Goal: Information Seeking & Learning: Learn about a topic

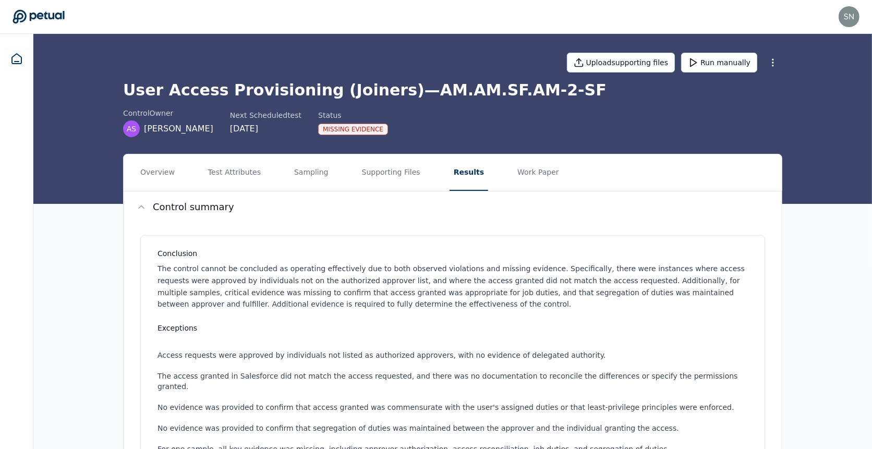
click at [34, 16] on icon at bounding box center [39, 16] width 52 height 15
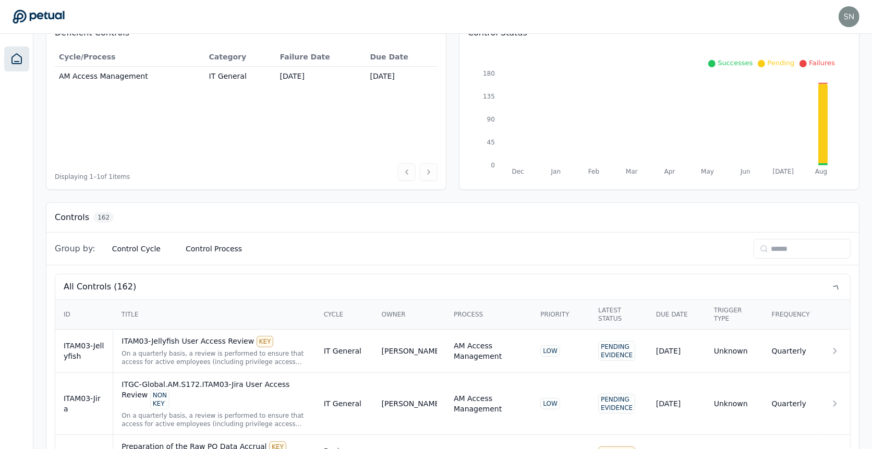
scroll to position [122, 0]
click at [608, 311] on div "Latest Status" at bounding box center [618, 313] width 41 height 17
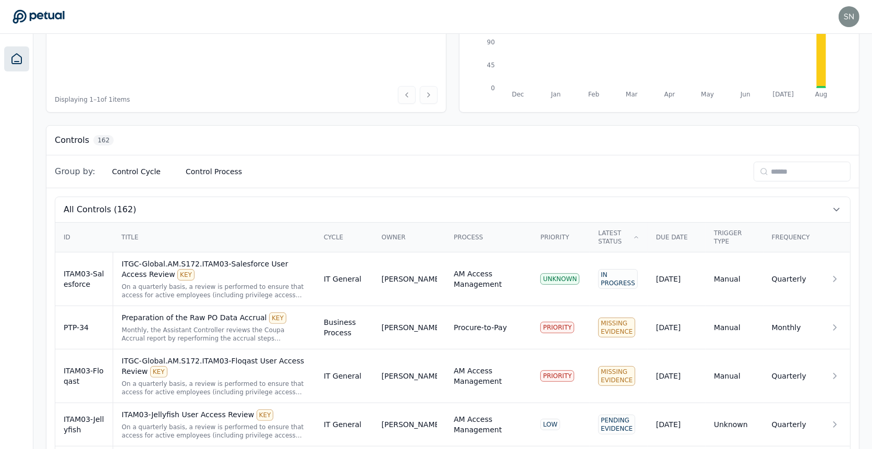
scroll to position [205, 0]
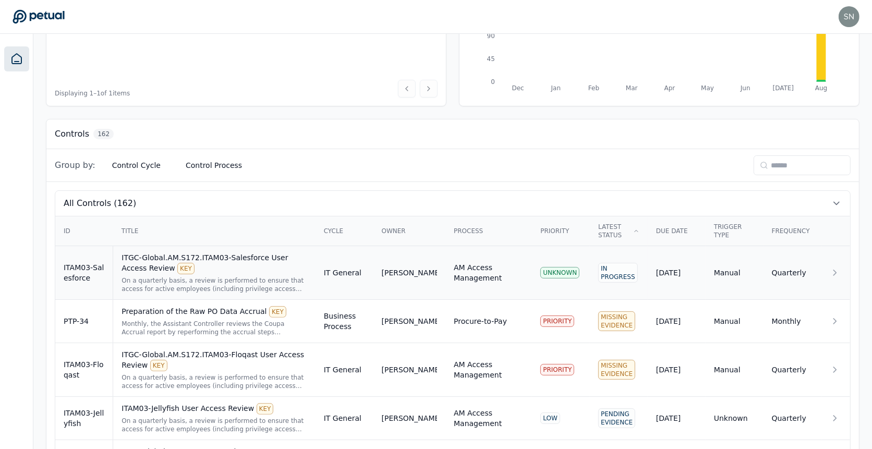
click at [268, 267] on div "ITGC-Global.AM.S172.ITAM03-Salesforce User Access Review KEY" at bounding box center [213, 263] width 185 height 22
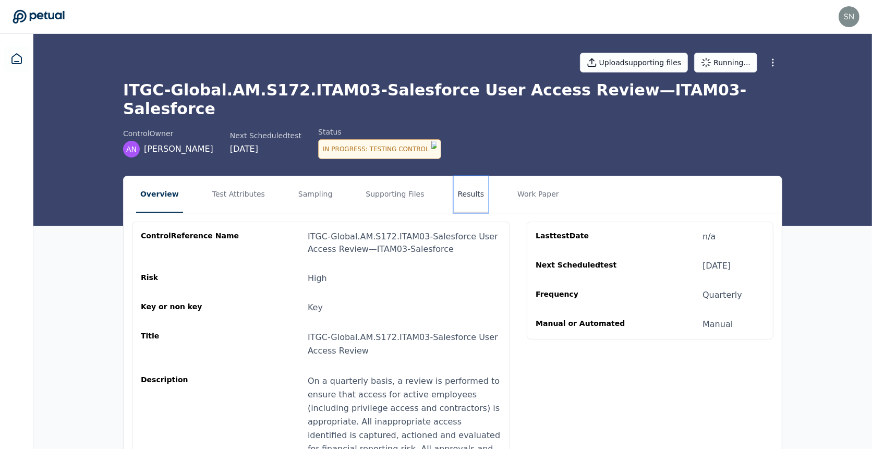
click at [461, 182] on button "Results" at bounding box center [470, 194] width 35 height 36
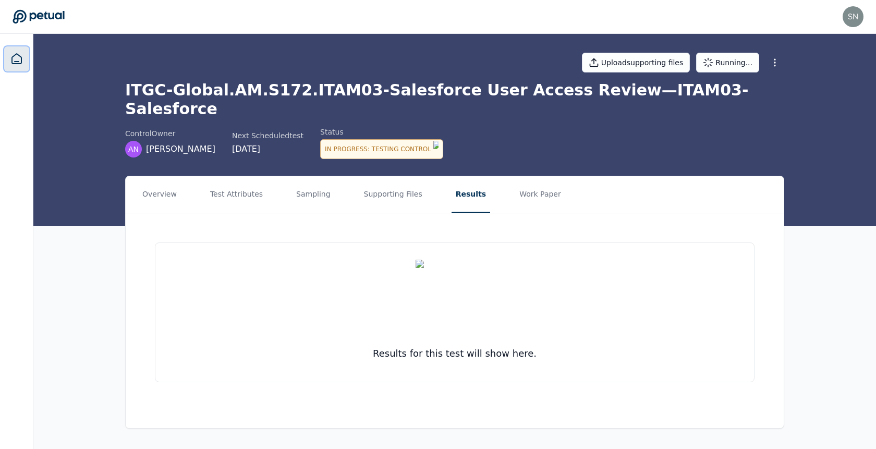
click at [25, 62] on link at bounding box center [16, 58] width 25 height 25
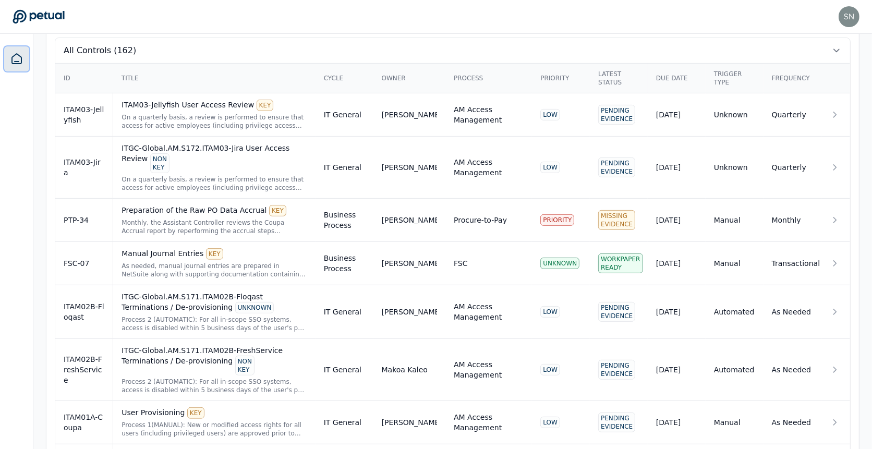
scroll to position [328, 0]
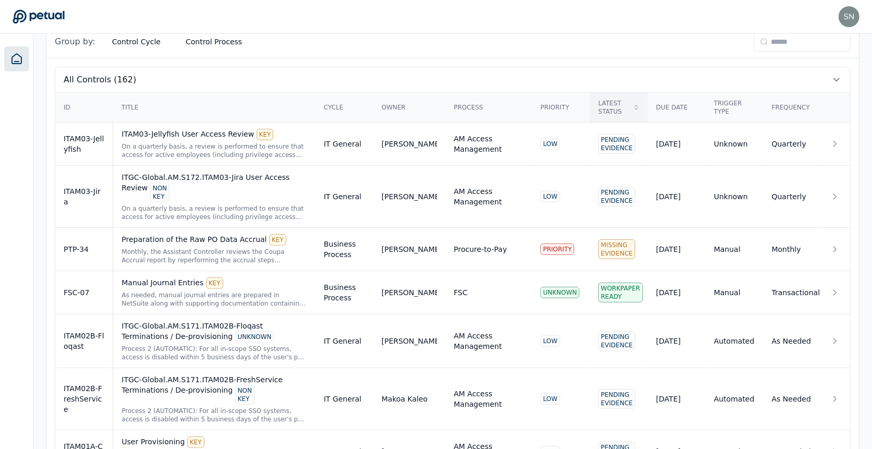
click at [598, 109] on div "Latest Status" at bounding box center [618, 107] width 41 height 17
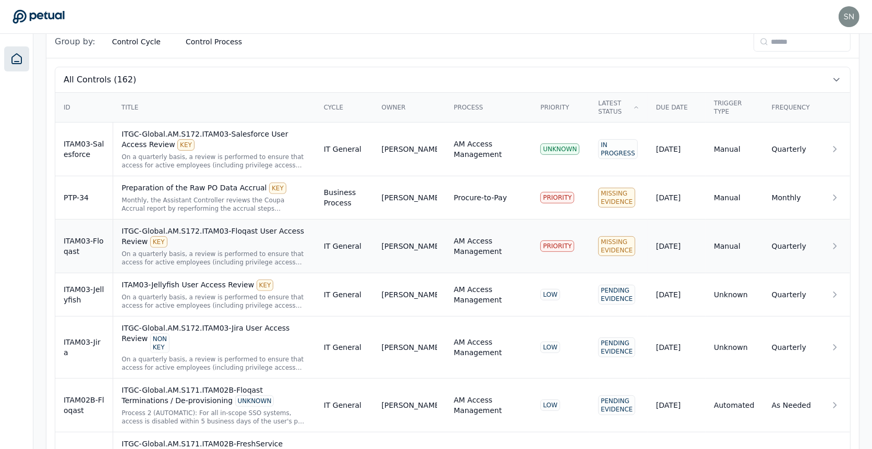
click at [234, 230] on div "ITGC-Global.AM.S172.ITAM03-Floqast User Access Review KEY" at bounding box center [213, 237] width 185 height 22
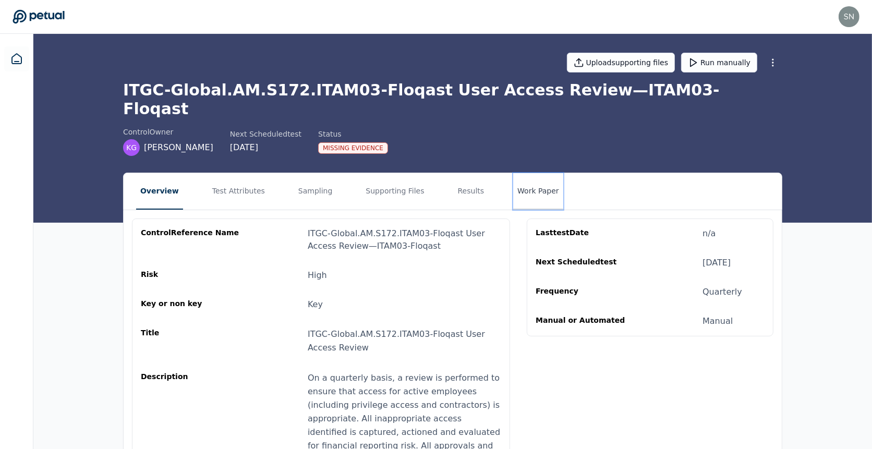
click at [526, 179] on button "Work Paper" at bounding box center [538, 191] width 50 height 36
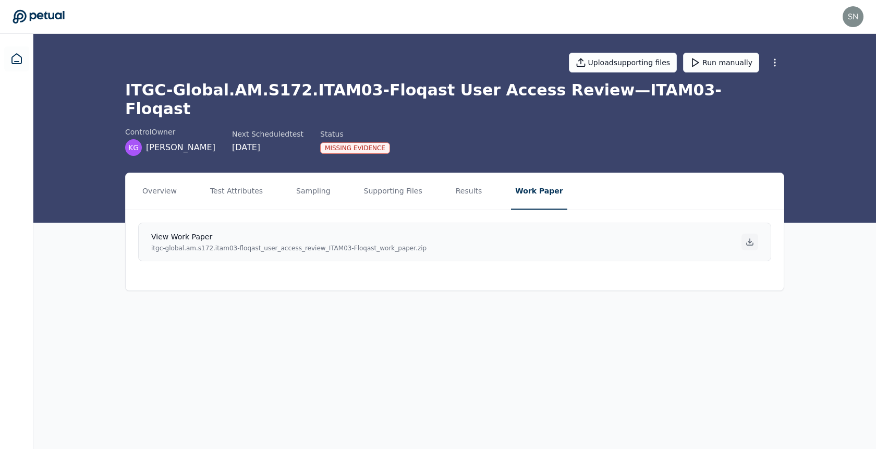
click at [749, 238] on icon at bounding box center [749, 242] width 8 height 8
